Goal: Find contact information: Obtain details needed to contact an individual or organization

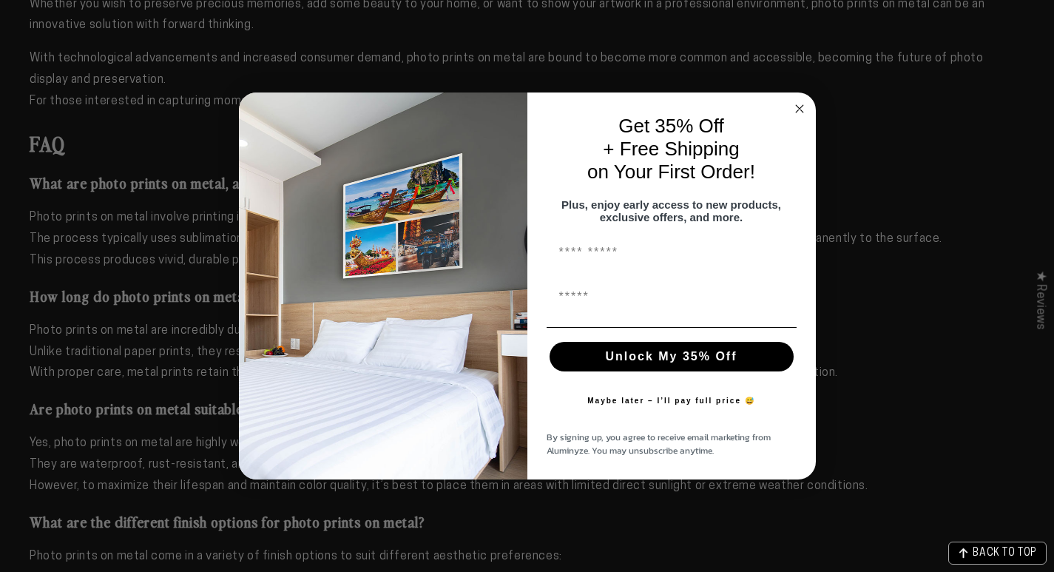
click at [794, 108] on circle "Close dialog" at bounding box center [799, 108] width 17 height 17
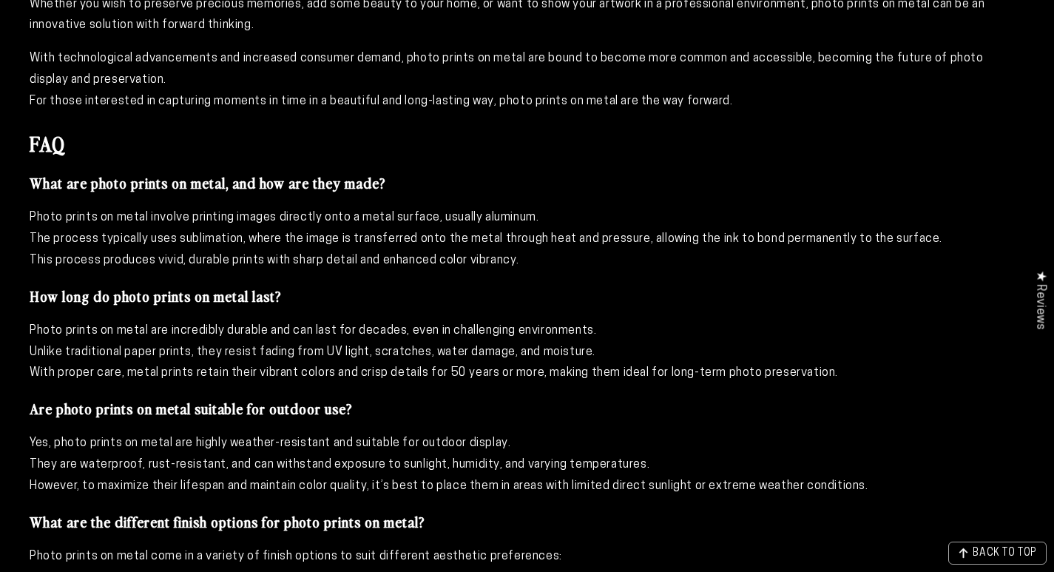
scroll to position [3689, 0]
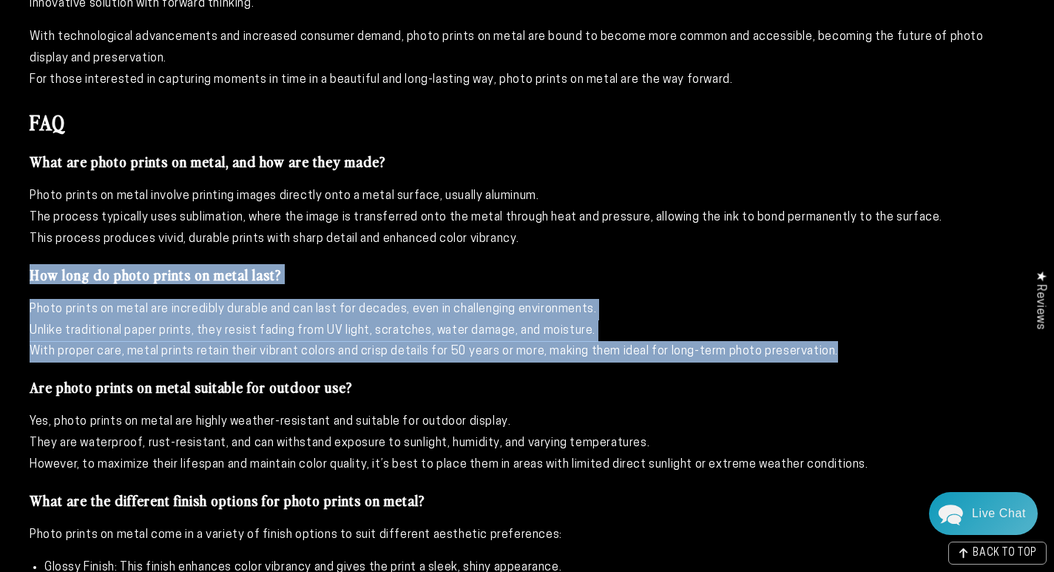
drag, startPoint x: 32, startPoint y: 269, endPoint x: 857, endPoint y: 359, distance: 830.3
copy div "How long do photo prints on metal last? Photo prints on metal are incredibly du…"
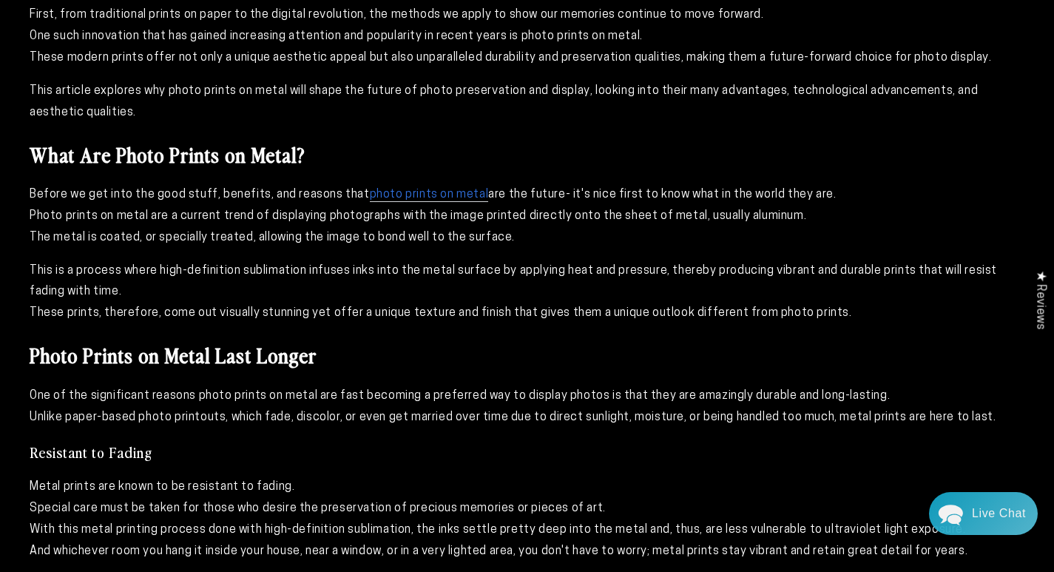
scroll to position [0, 0]
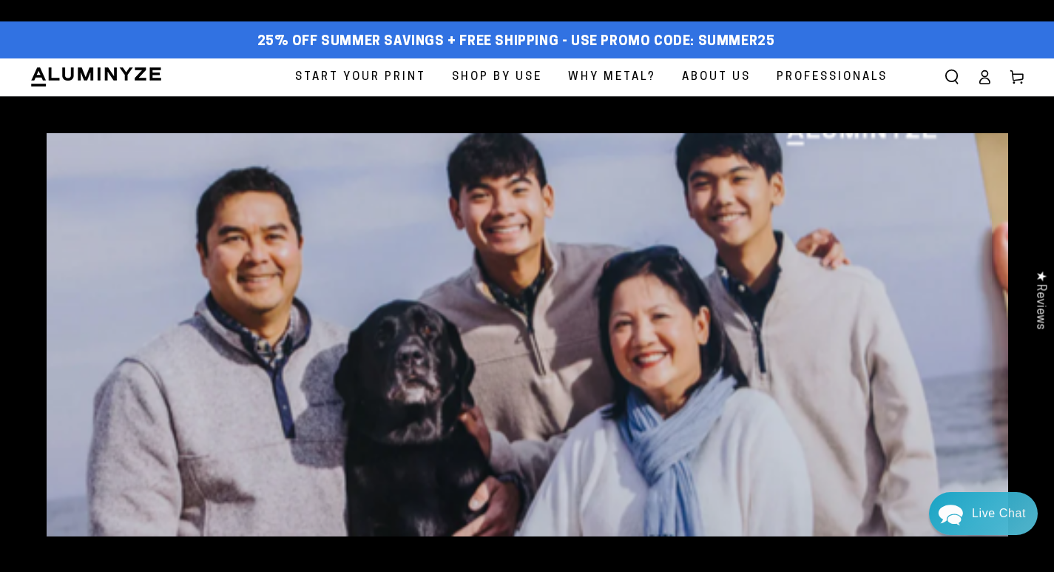
click at [717, 78] on span "About Us" at bounding box center [716, 77] width 69 height 20
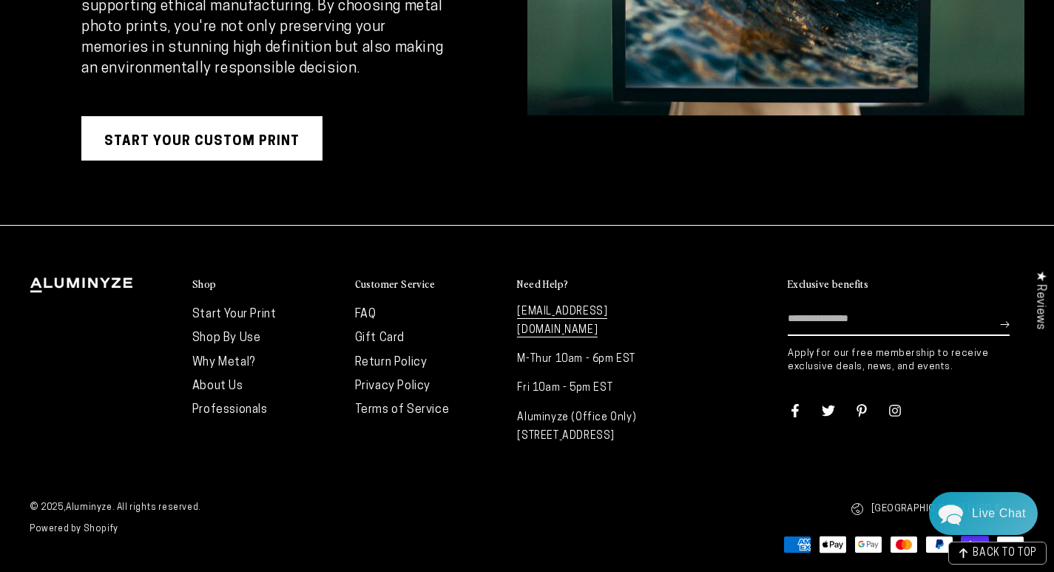
scroll to position [2871, 0]
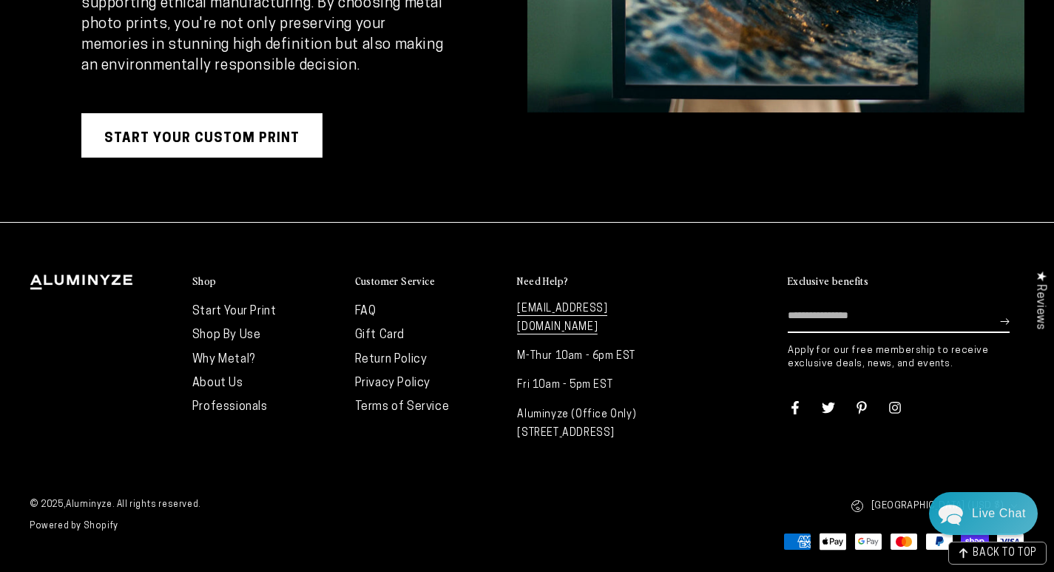
click at [232, 385] on link "About Us" at bounding box center [217, 383] width 51 height 12
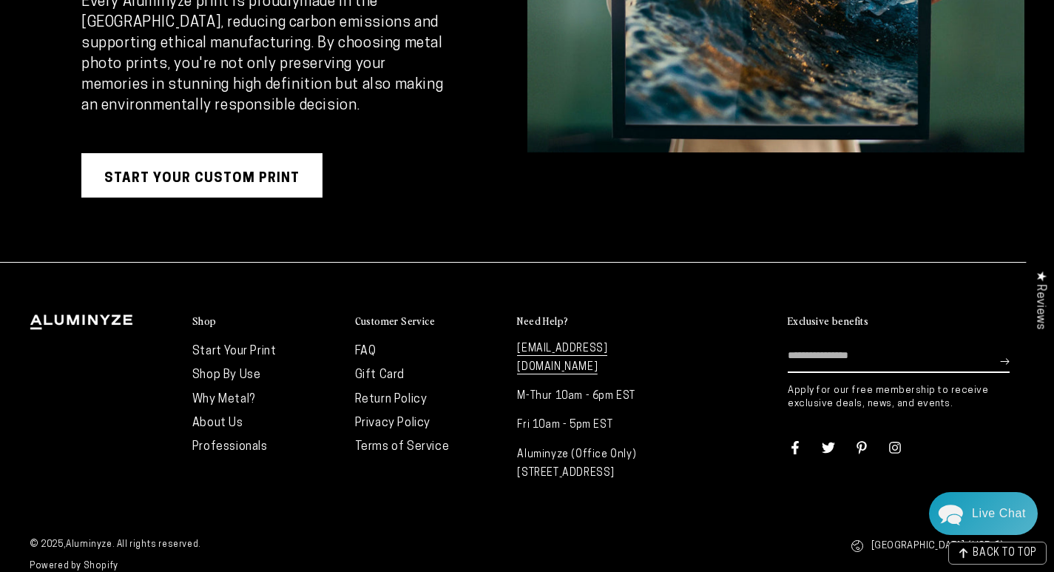
scroll to position [2871, 0]
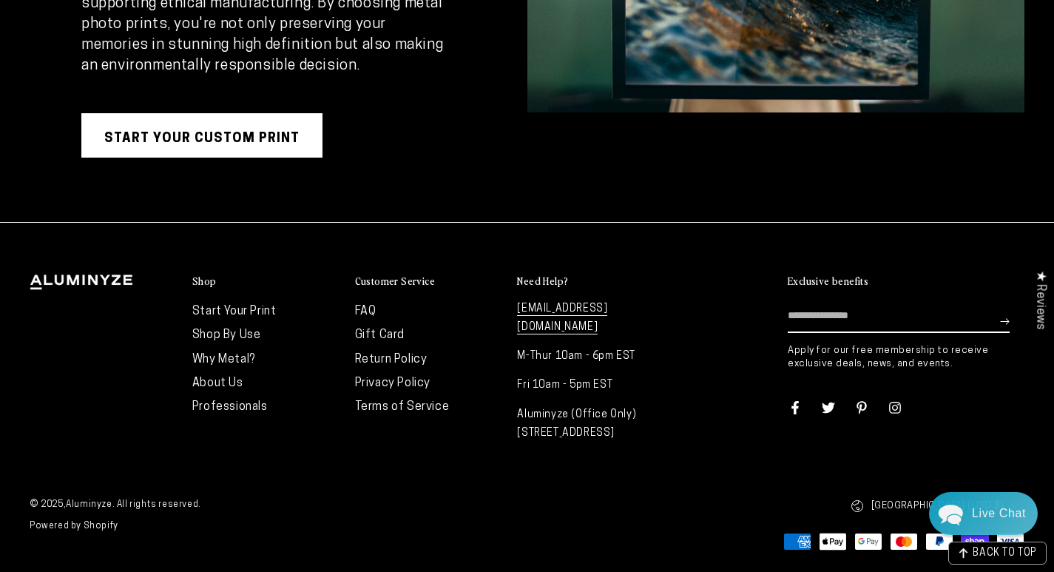
drag, startPoint x: 518, startPoint y: 336, endPoint x: 581, endPoint y: 436, distance: 119.0
click at [581, 436] on div "info@aluminyze.com M-Thur 10am - 6pm EST Fri 10am - 5pm EST Aluminyze (Office O…" at bounding box center [591, 371] width 148 height 143
copy div "M-Thur 10am - 6pm EST Fri 10am - 5pm EST Aluminyze (Office Only) 1346 Oakbrook …"
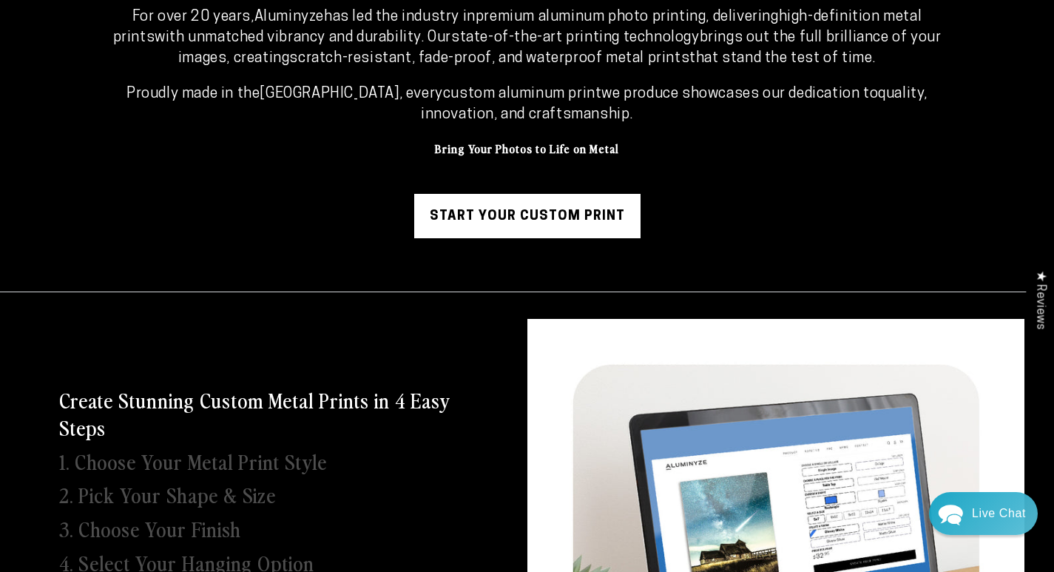
scroll to position [0, 0]
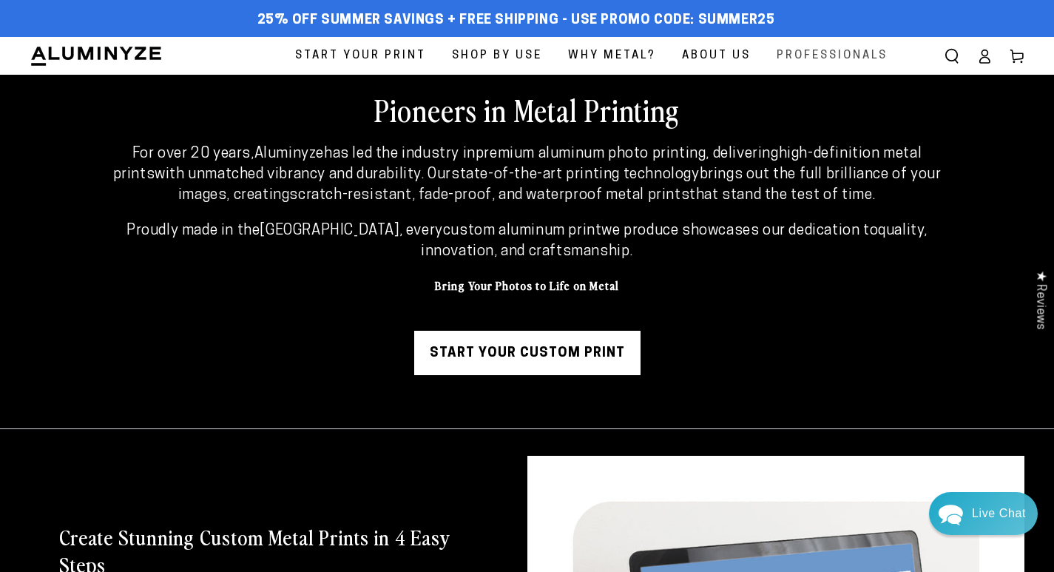
click at [817, 63] on span "Professionals" at bounding box center [832, 56] width 111 height 20
